Goal: Navigation & Orientation: Find specific page/section

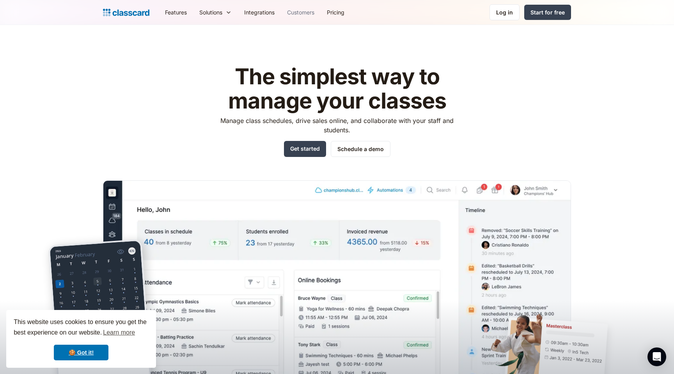
click at [312, 12] on link "Customers" at bounding box center [301, 13] width 40 height 18
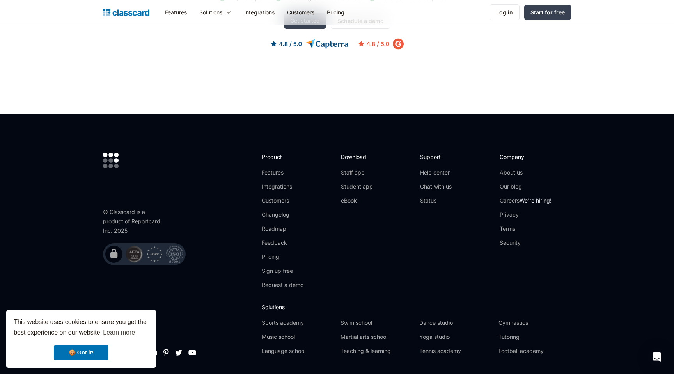
scroll to position [1126, 0]
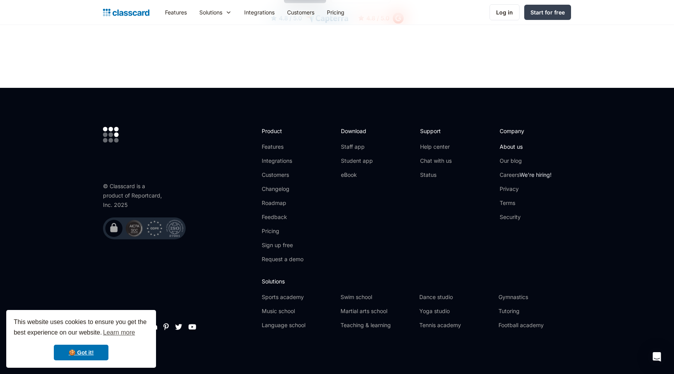
click at [511, 148] on link "About us" at bounding box center [526, 147] width 52 height 8
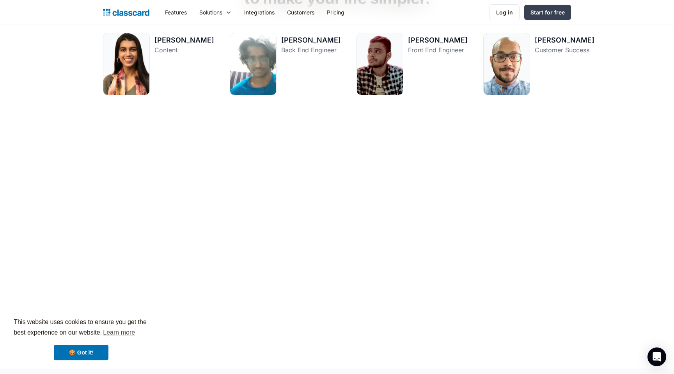
scroll to position [1111, 0]
